Goal: Find contact information: Find contact information

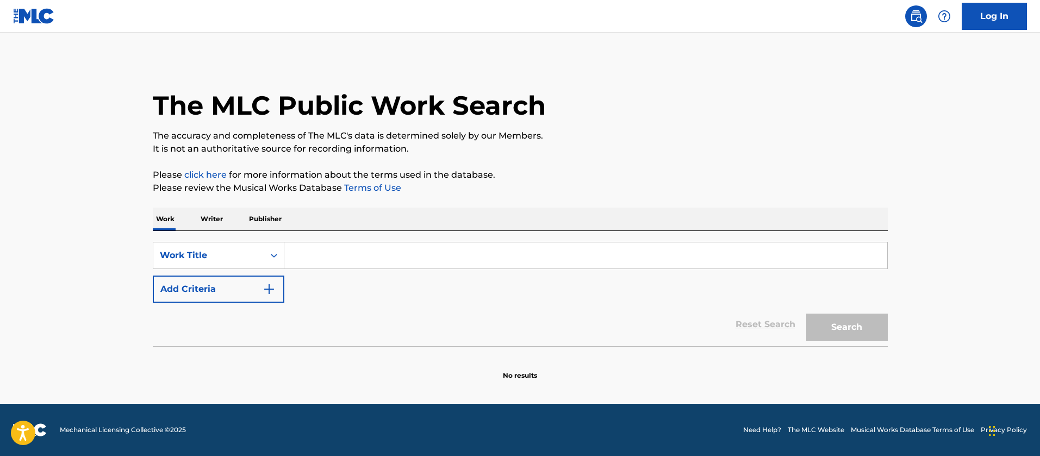
click at [343, 259] on input "Search Form" at bounding box center [585, 256] width 603 height 26
click at [256, 211] on p "Publisher" at bounding box center [265, 219] width 39 height 23
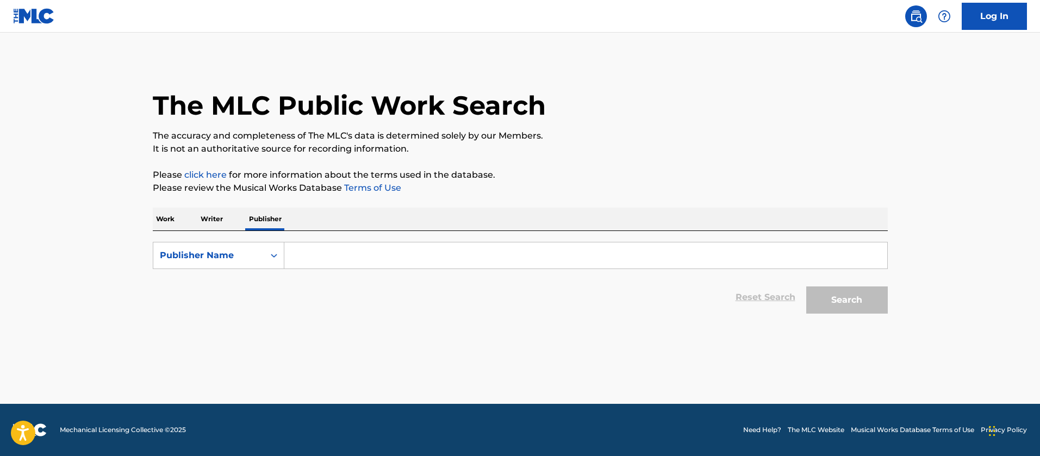
click at [340, 256] on input "Search Form" at bounding box center [585, 256] width 603 height 26
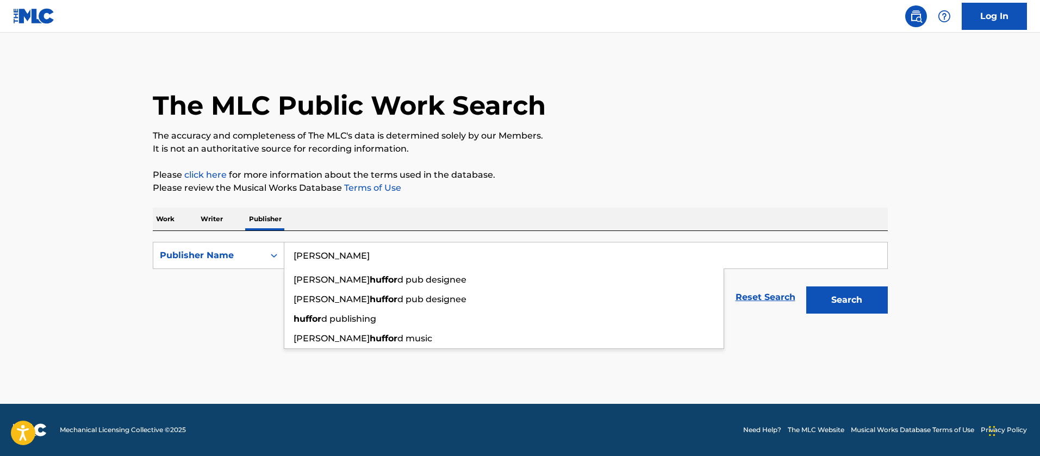
type input "[PERSON_NAME]"
click at [806, 287] on button "Search" at bounding box center [847, 300] width 82 height 27
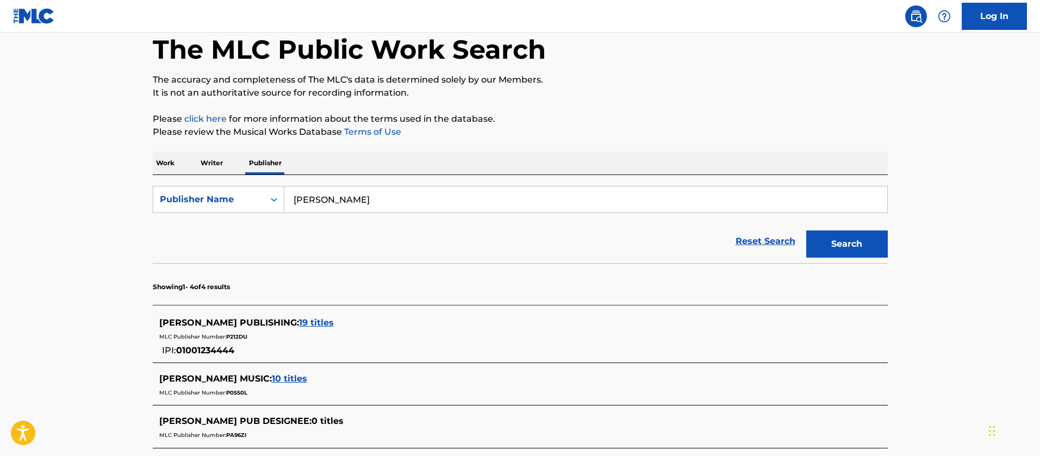
scroll to position [82, 0]
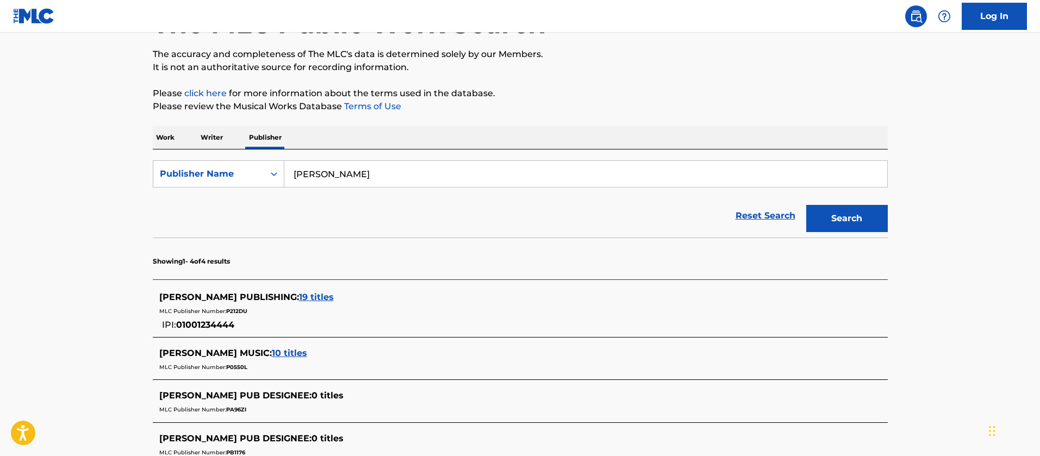
click at [299, 293] on span "19 titles" at bounding box center [316, 297] width 35 height 10
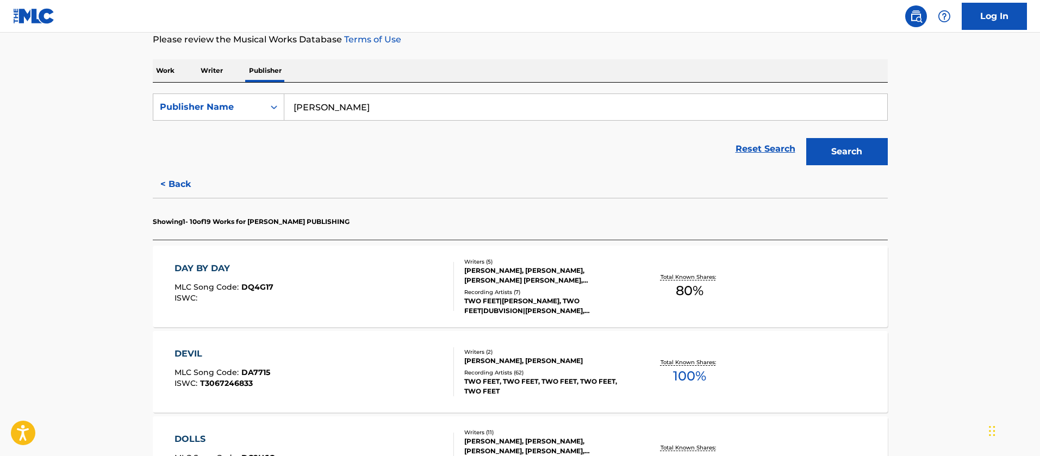
scroll to position [163, 0]
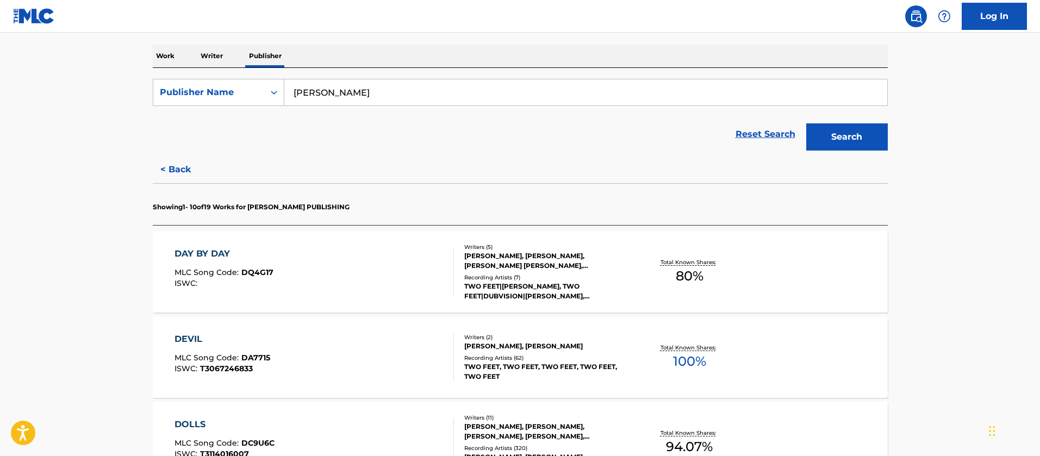
click at [289, 361] on div "DEVIL MLC Song Code : DA7715 ISWC : T3067246833" at bounding box center [315, 357] width 280 height 49
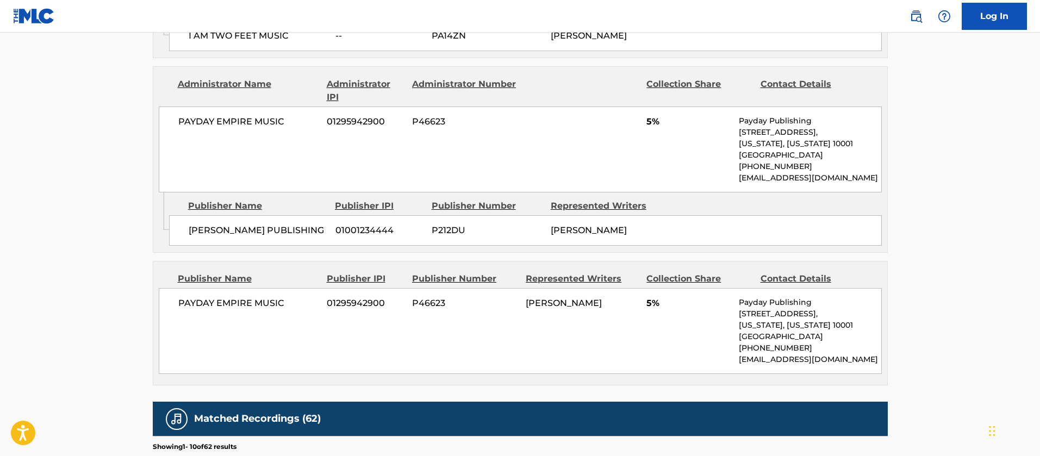
scroll to position [816, 0]
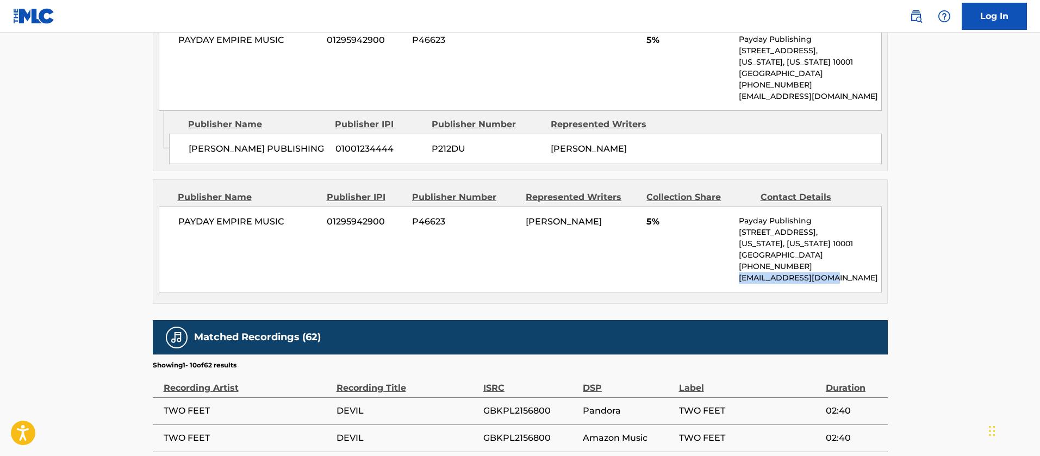
drag, startPoint x: 850, startPoint y: 296, endPoint x: 738, endPoint y: 302, distance: 112.2
click at [738, 293] on div "PAYDAY EMPIRE MUSIC 01295942900 P46623 [PERSON_NAME] 5% Payday Publishing [STRE…" at bounding box center [520, 250] width 723 height 86
copy p "[EMAIL_ADDRESS][DOMAIN_NAME]"
